Goal: Task Accomplishment & Management: Use online tool/utility

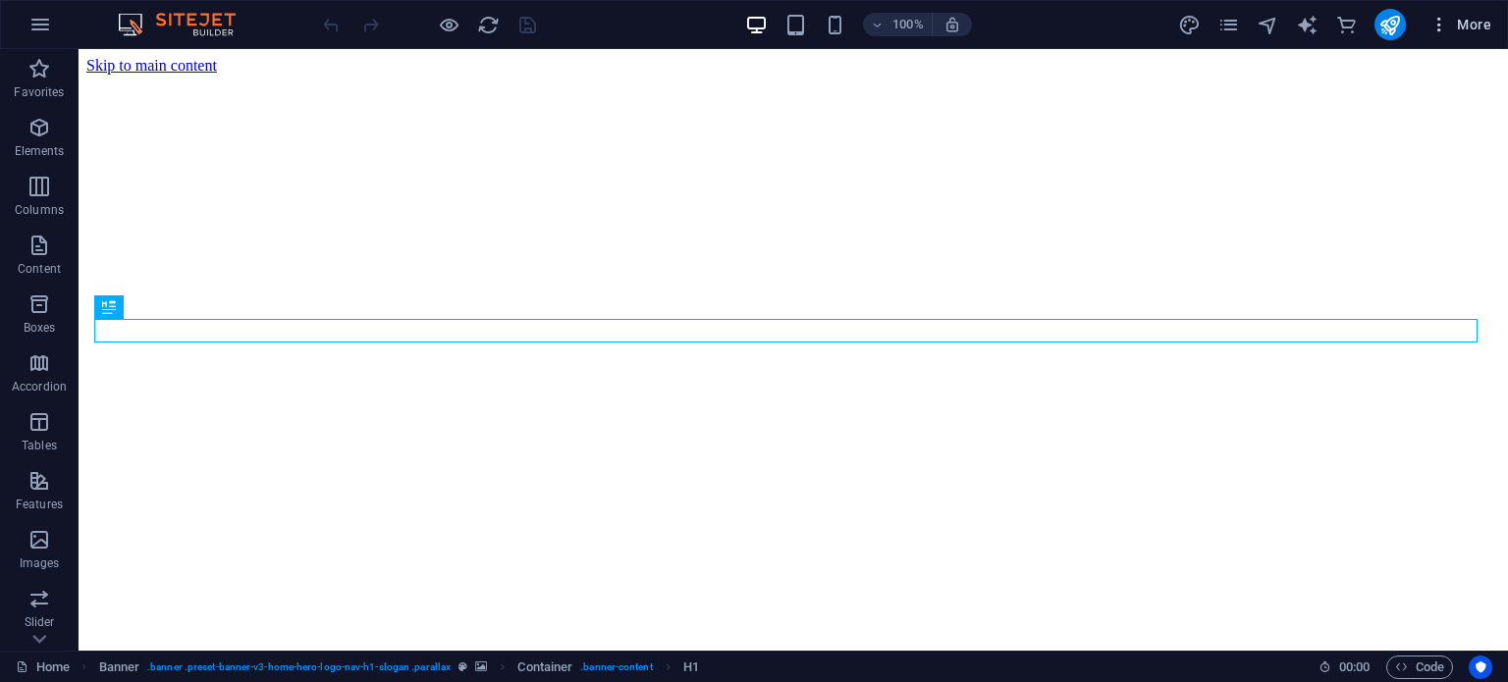
click at [1482, 27] on span "More" at bounding box center [1461, 25] width 62 height 20
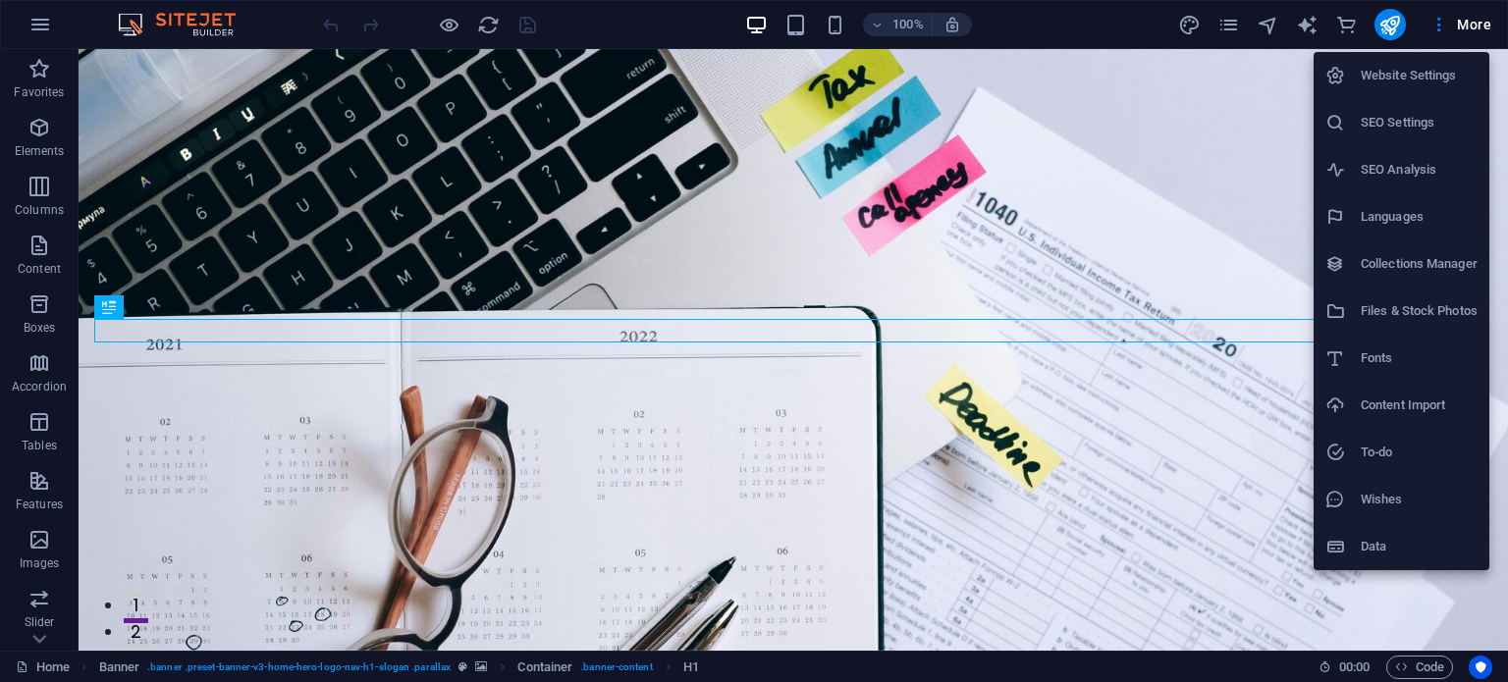
click at [738, 437] on div at bounding box center [754, 341] width 1508 height 682
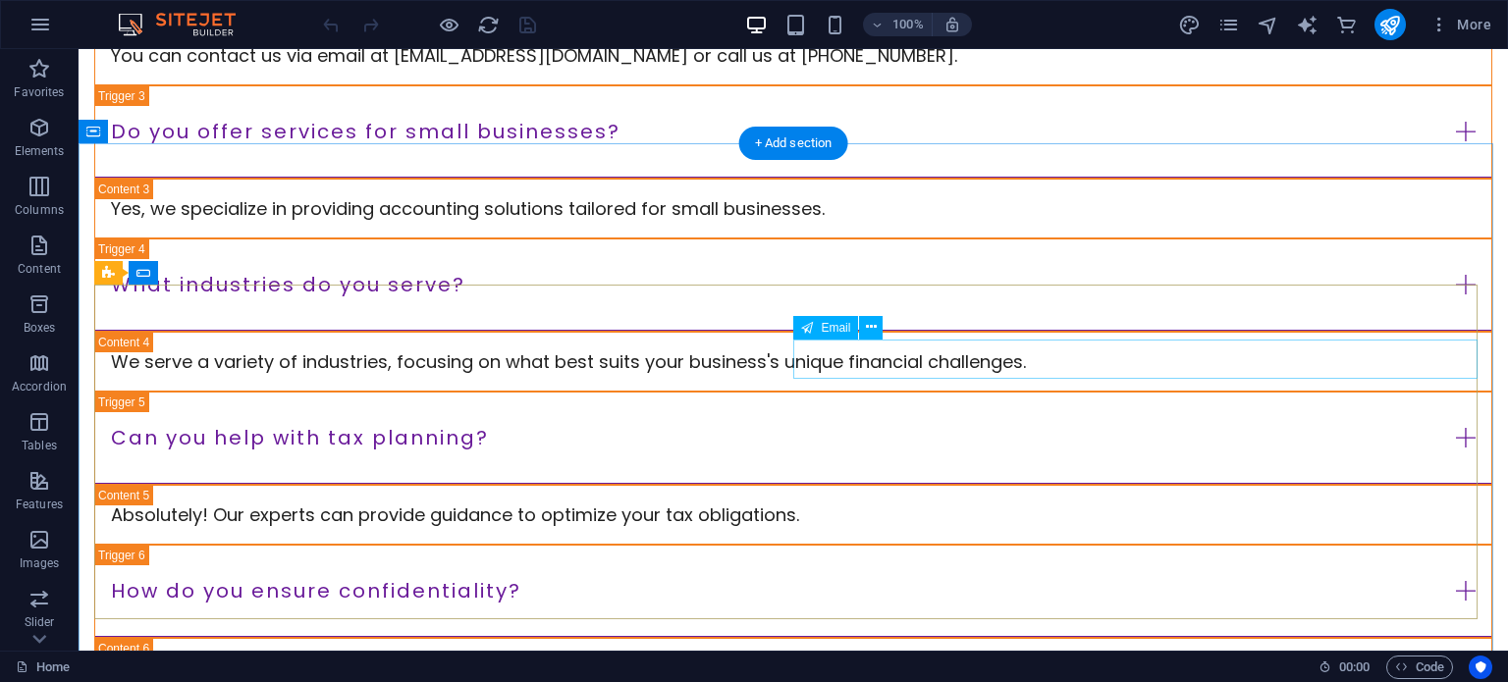
scroll to position [4222, 0]
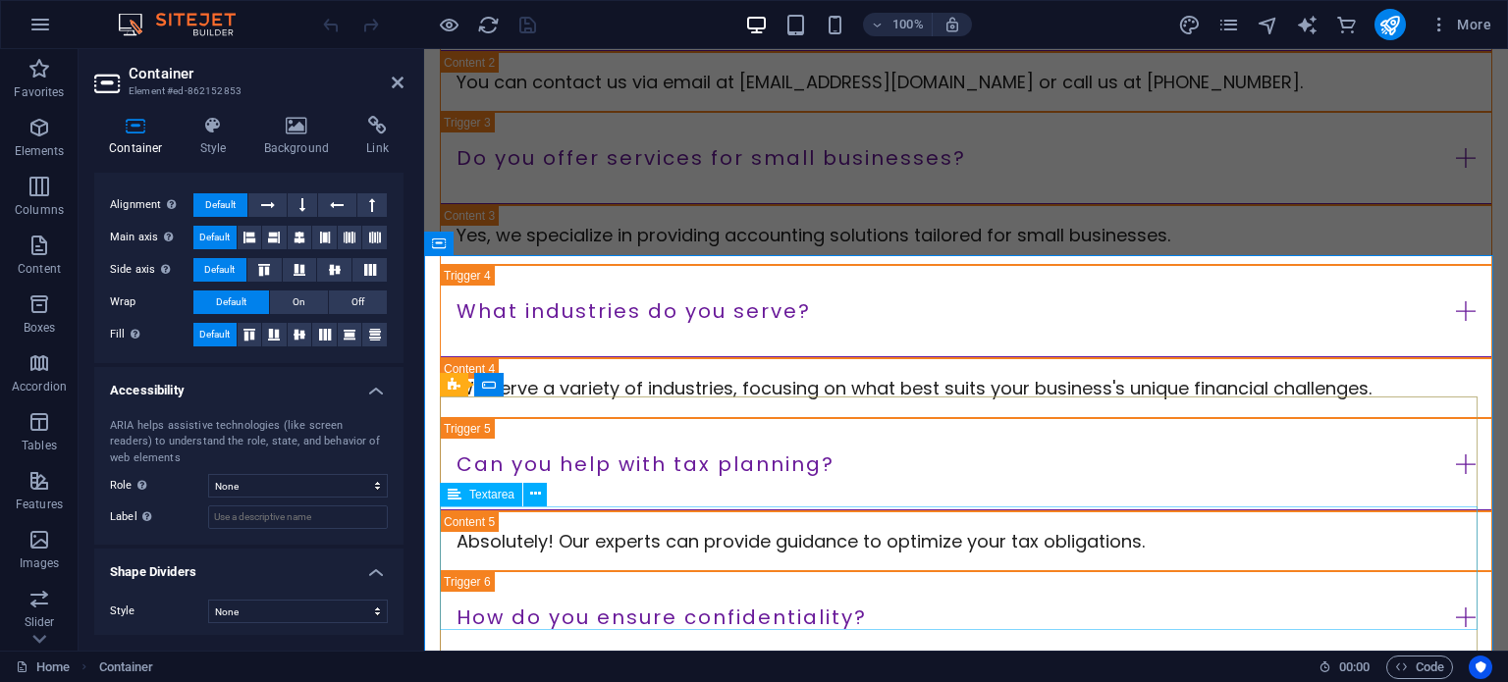
scroll to position [4653, 0]
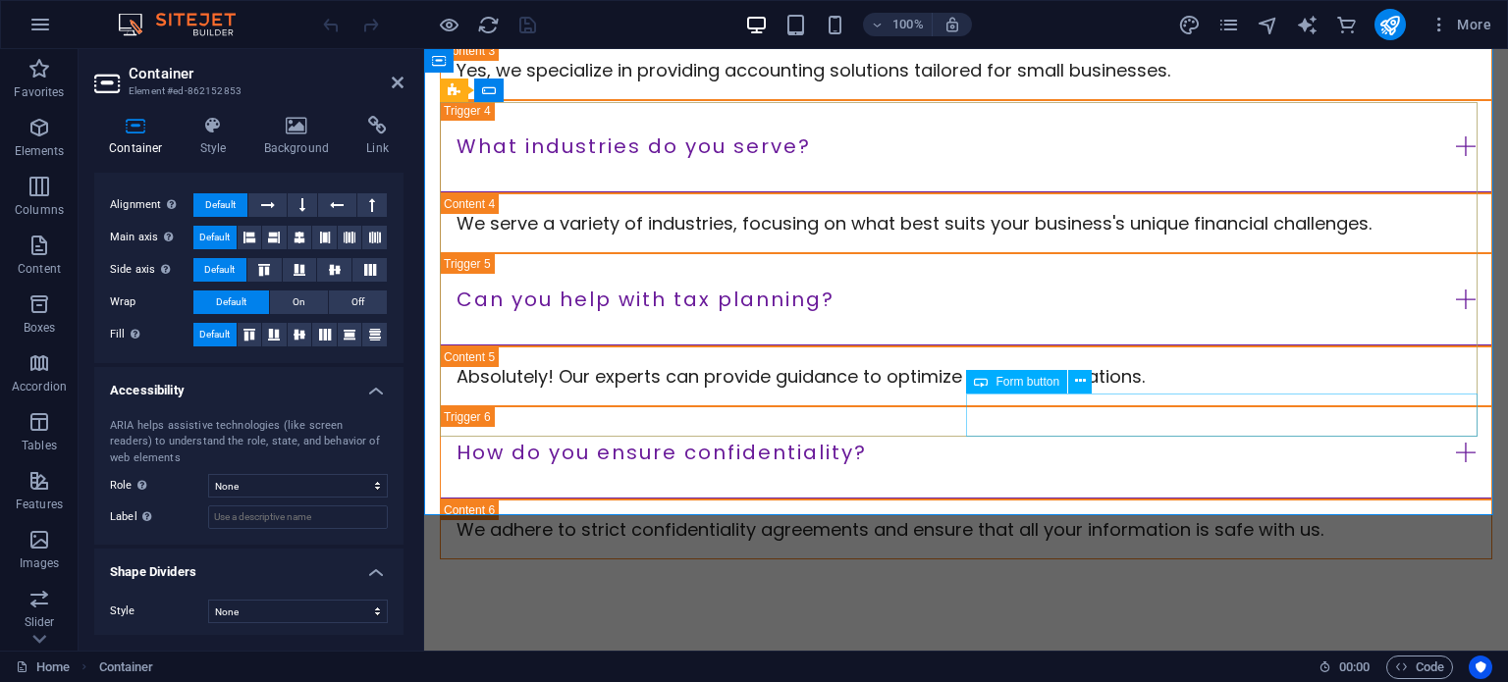
click div "Submit Inquiry"
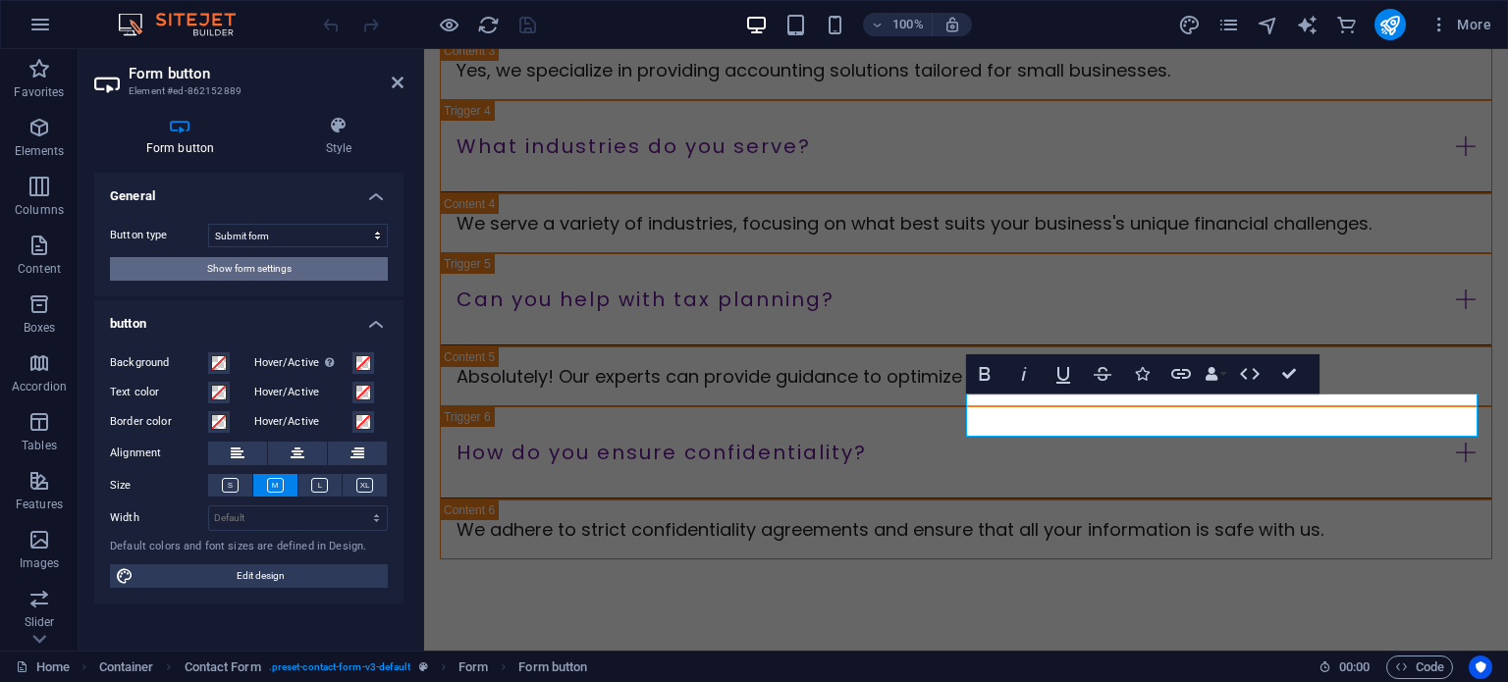
click at [308, 268] on button "Show form settings" at bounding box center [249, 269] width 278 height 24
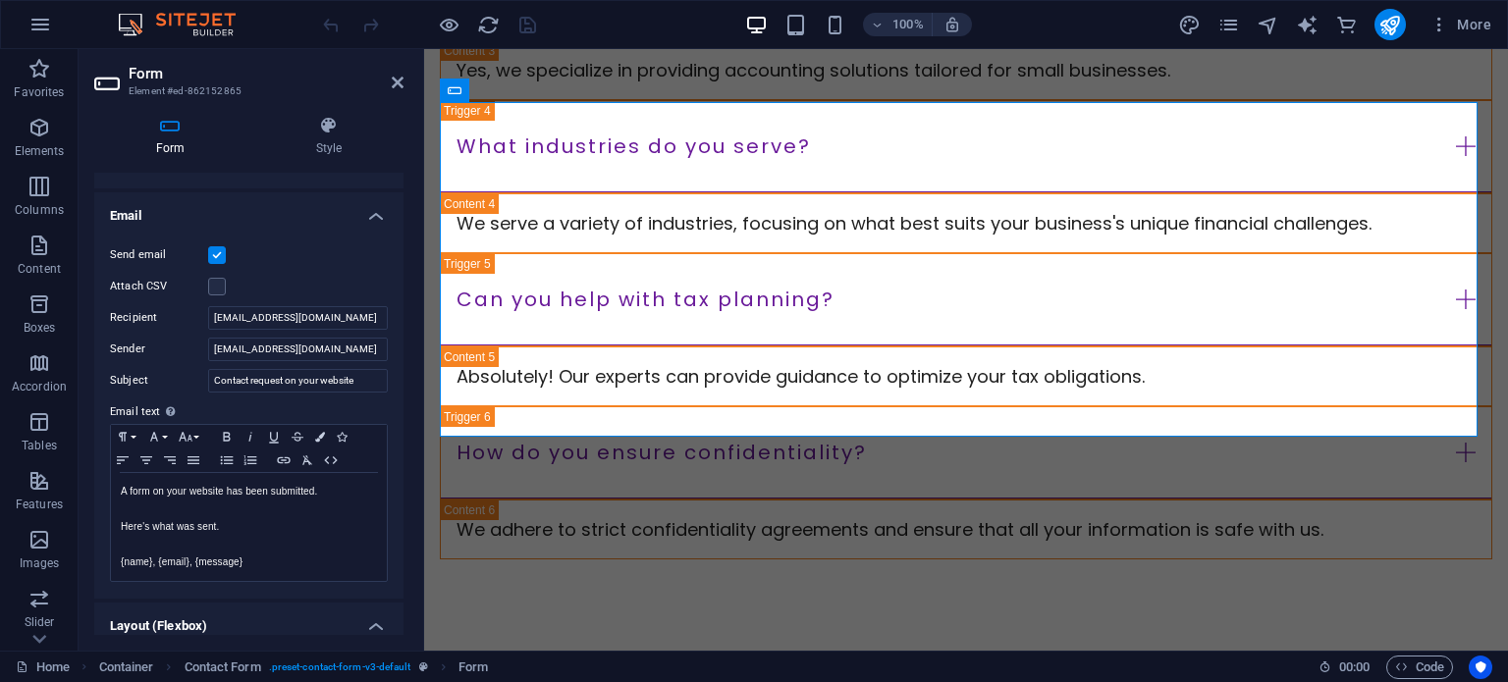
scroll to position [491, 0]
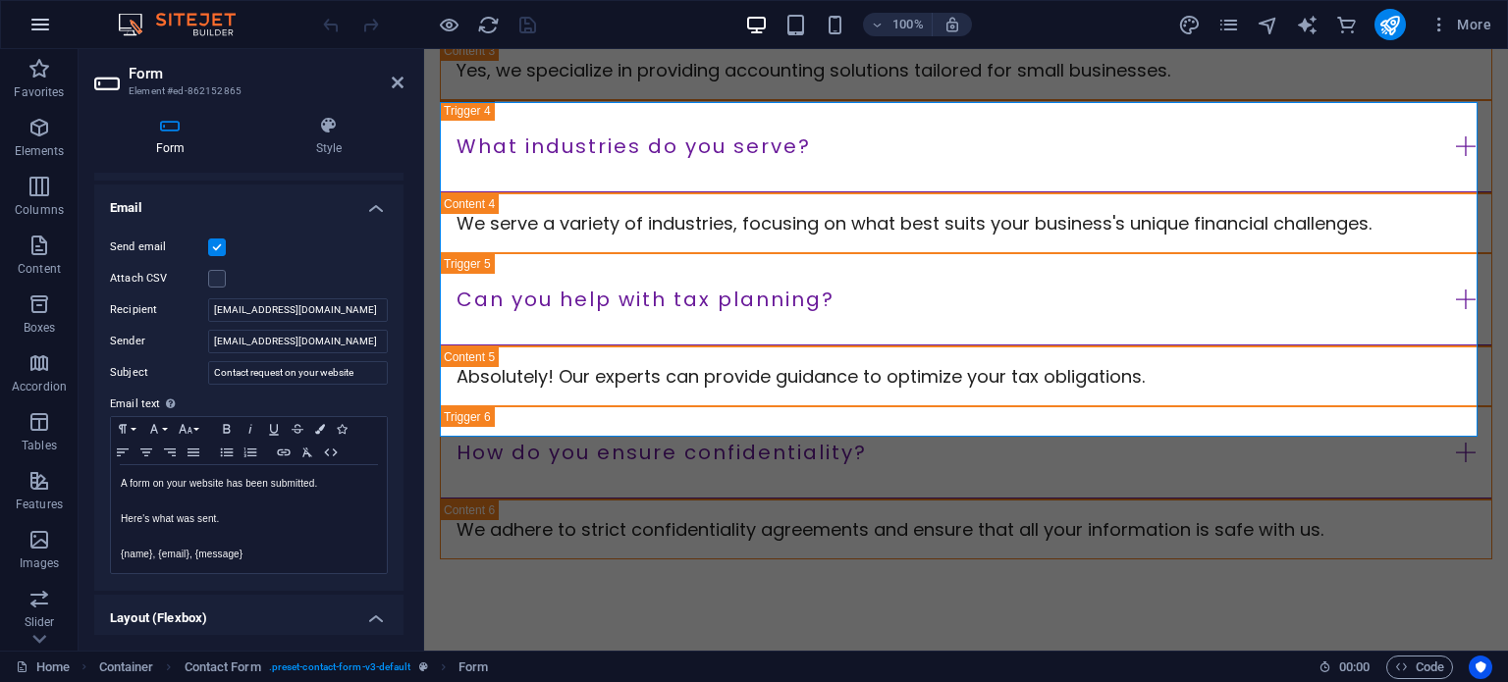
click at [30, 19] on icon "button" at bounding box center [40, 25] width 24 height 24
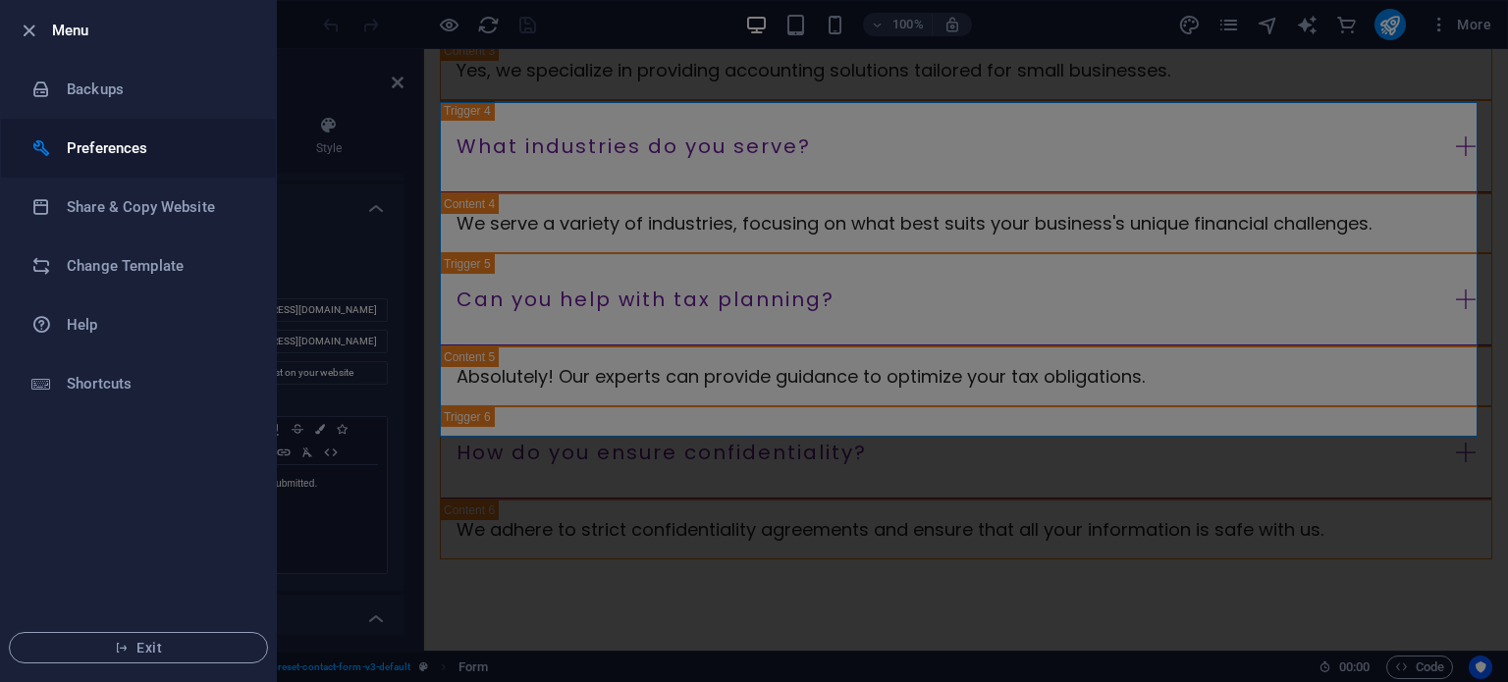
click at [99, 140] on h6 "Preferences" at bounding box center [158, 148] width 182 height 24
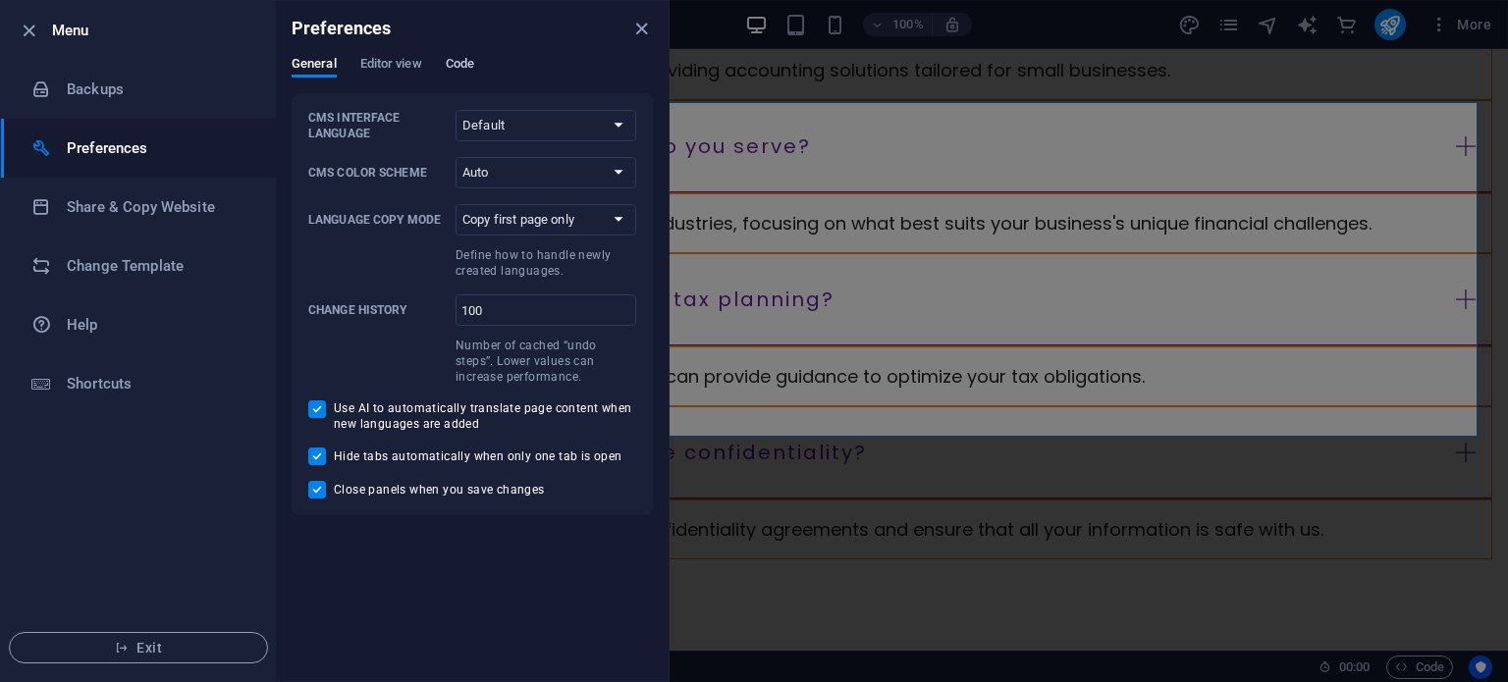
click at [460, 63] on span "Code" at bounding box center [460, 65] width 28 height 27
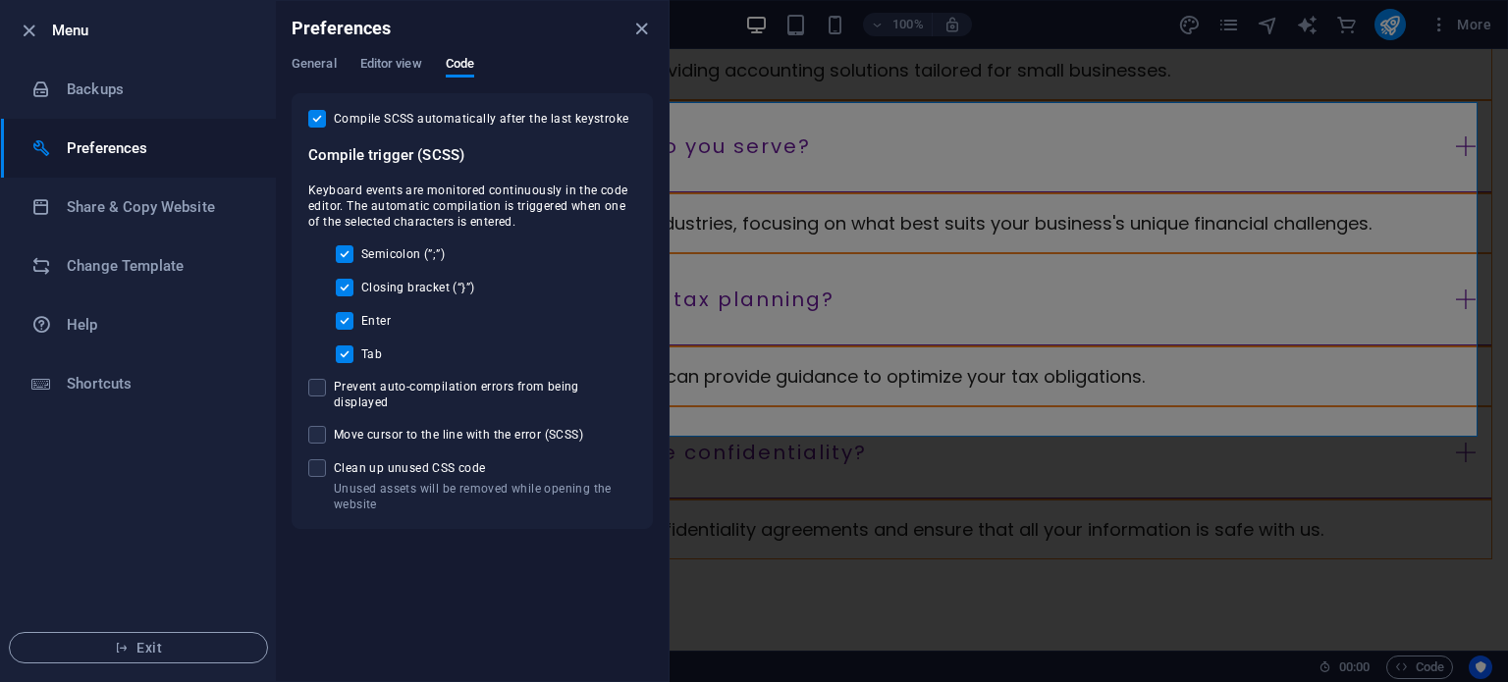
click at [219, 631] on li "Exit" at bounding box center [138, 648] width 275 height 67
click at [204, 635] on button "Exit" at bounding box center [138, 647] width 259 height 31
